Goal: Transaction & Acquisition: Purchase product/service

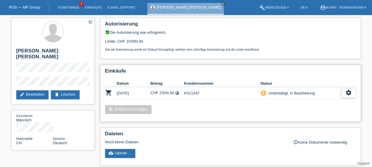
click at [350, 95] on icon "settings" at bounding box center [348, 92] width 7 height 7
click at [345, 92] on icon "settings" at bounding box center [348, 92] width 7 height 7
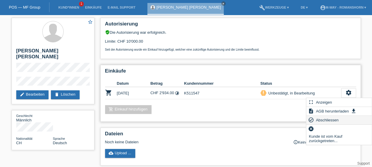
click at [330, 119] on span "Abschliessen" at bounding box center [327, 119] width 25 height 7
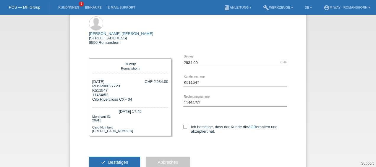
scroll to position [41, 0]
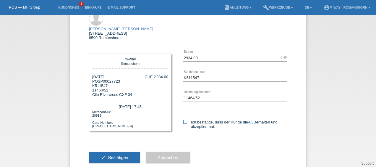
click at [186, 120] on label "Ich bestätige, dass der Kunde die AGB erhalten und akzeptiert hat." at bounding box center [235, 124] width 104 height 9
click at [186, 120] on input "Ich bestätige, dass der Kunde die AGB erhalten und akzeptiert hat." at bounding box center [185, 122] width 4 height 4
checkbox input "true"
click at [109, 152] on button "check Bestätigen" at bounding box center [114, 157] width 51 height 11
